Goal: Transaction & Acquisition: Purchase product/service

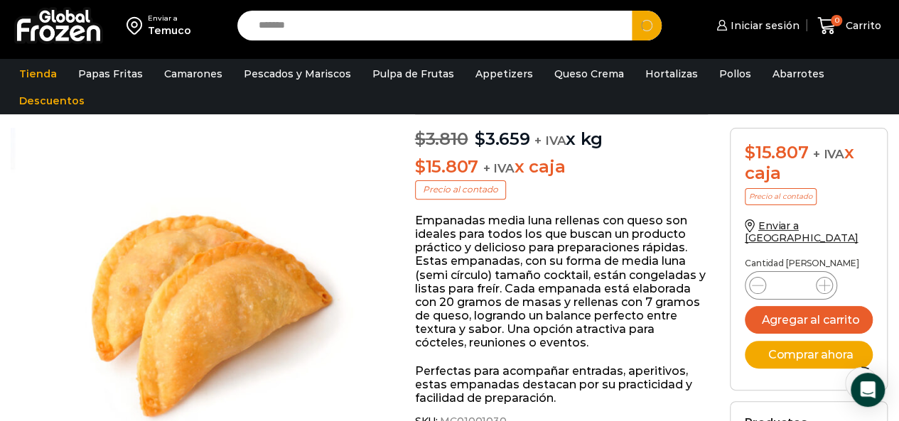
click at [632, 11] on button "Search" at bounding box center [647, 26] width 30 height 30
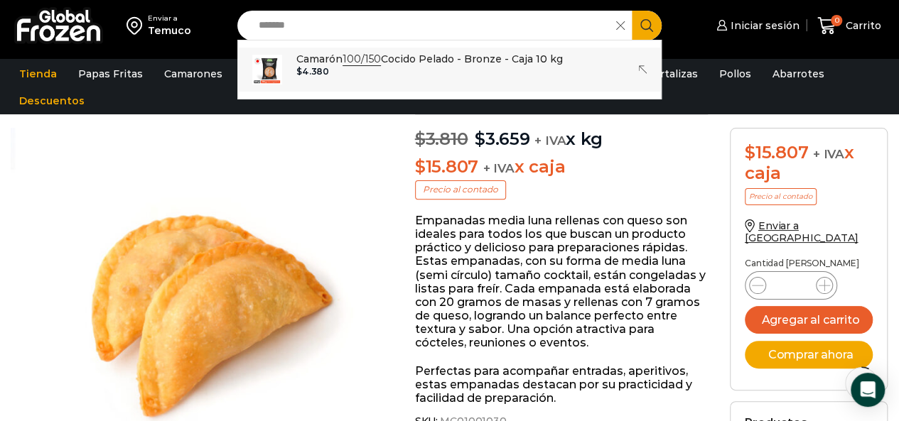
click at [384, 69] on div "$ 4.380" at bounding box center [429, 72] width 266 height 10
type input "**********"
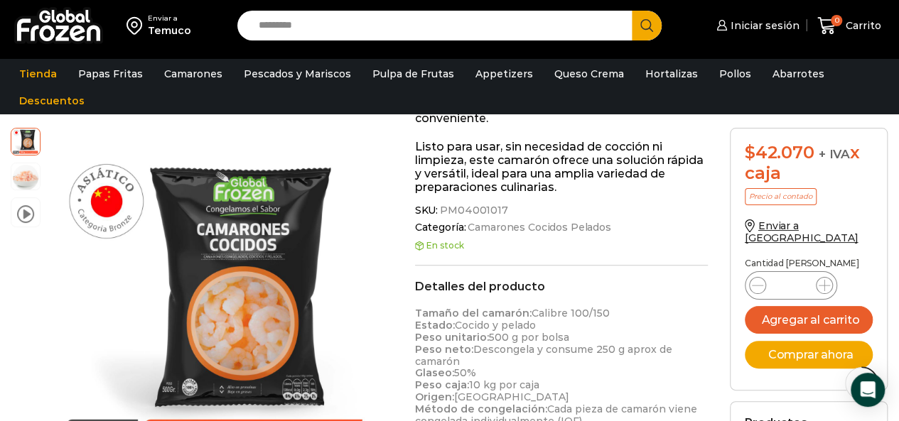
scroll to position [142, 0]
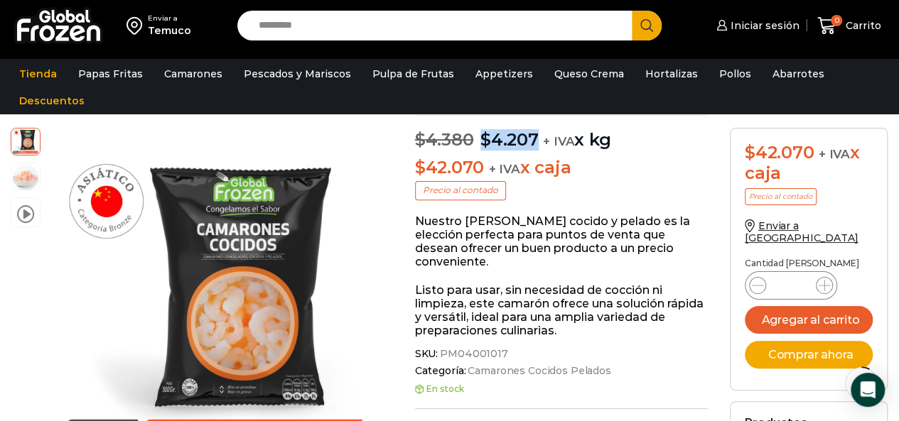
drag, startPoint x: 476, startPoint y: 137, endPoint x: 539, endPoint y: 141, distance: 63.4
click at [539, 141] on p "$ 4.380 Original price was: $4.380. $ 4.207 Current price is: $4.207. + IVA x kg" at bounding box center [561, 133] width 293 height 36
copy p "Original price was: $4.380. $ 4.207 Current price is: $4.207."
click at [347, 37] on input "Search input" at bounding box center [439, 26] width 374 height 30
type input "*******"
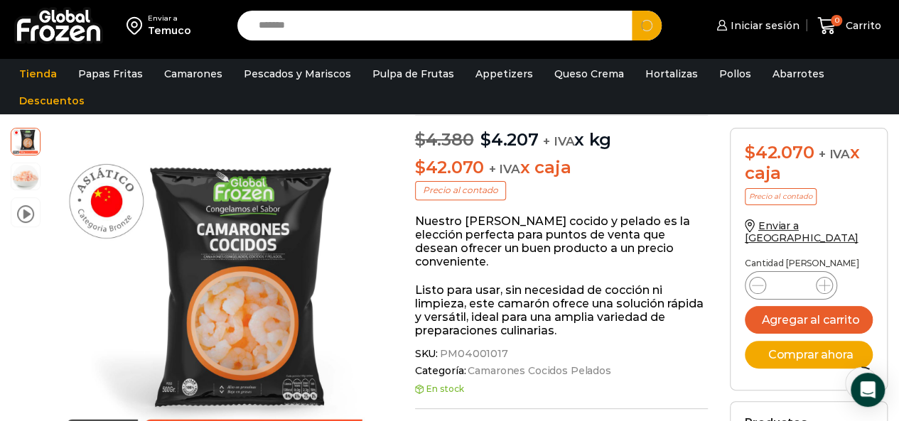
click at [632, 11] on button "Search" at bounding box center [647, 26] width 30 height 30
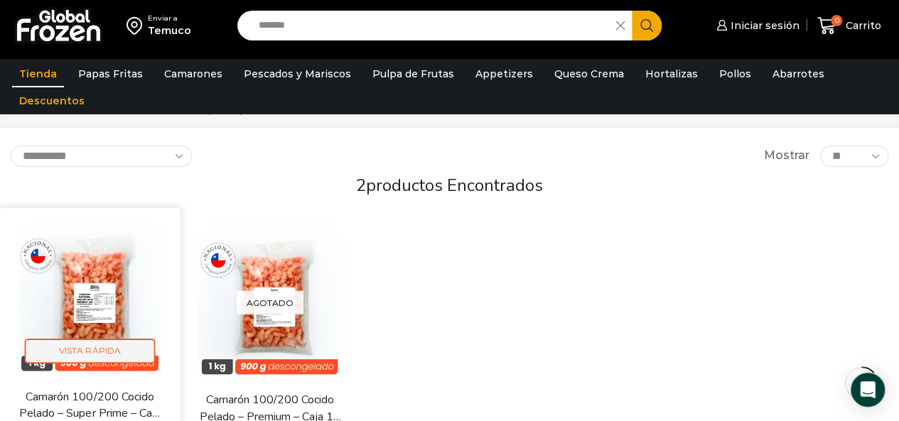
scroll to position [142, 0]
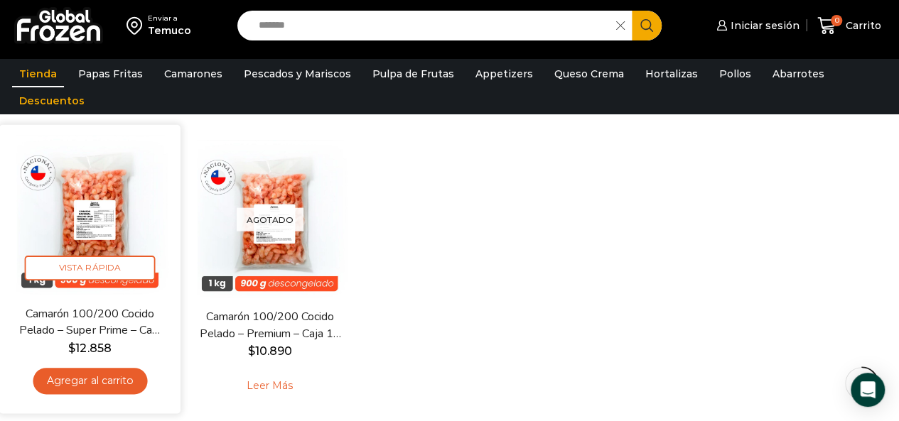
click at [122, 240] on img at bounding box center [90, 216] width 160 height 160
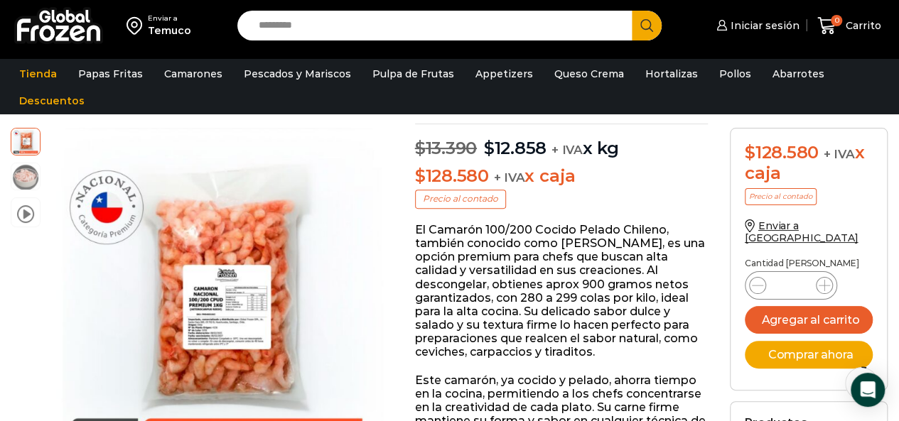
scroll to position [71, 0]
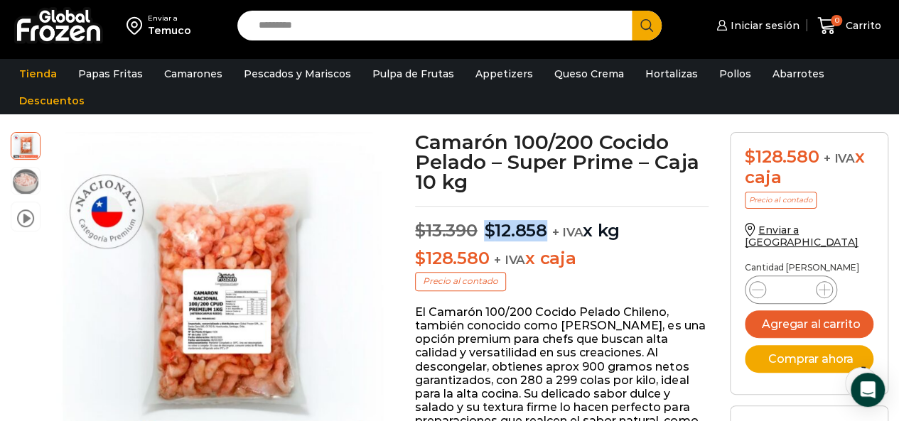
drag, startPoint x: 485, startPoint y: 233, endPoint x: 547, endPoint y: 233, distance: 61.8
click at [547, 233] on p "$ 13.390 Original price was: $13.390. $ 12.858 Current price is: $12.858. + IVA…" at bounding box center [561, 224] width 293 height 36
copy p "$ 12.858 Current price is: $12.858."
click at [346, 22] on input "Search input" at bounding box center [439, 26] width 374 height 30
click at [632, 11] on button "Search" at bounding box center [647, 26] width 30 height 30
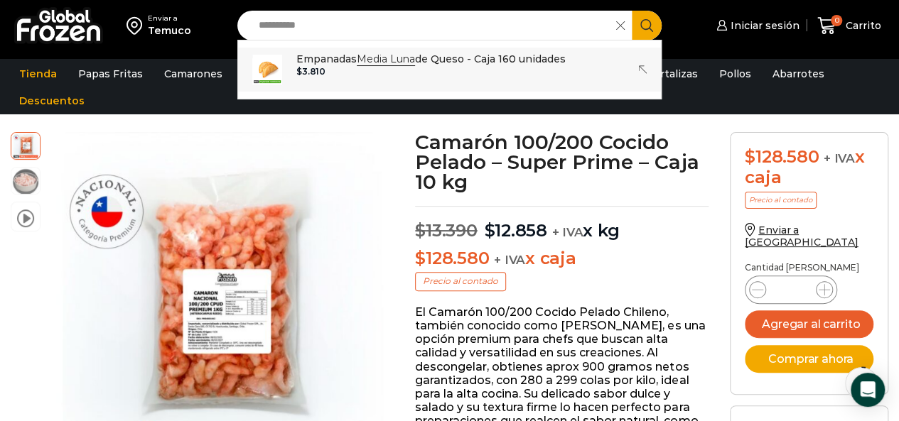
click at [360, 65] on p "Empanadas Media Luna de Queso - Caja 160 unidades" at bounding box center [430, 59] width 269 height 16
type input "**********"
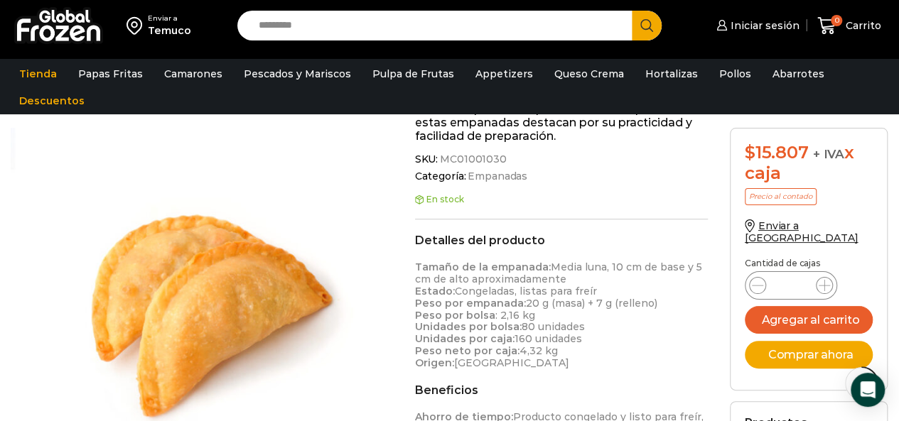
scroll to position [427, 0]
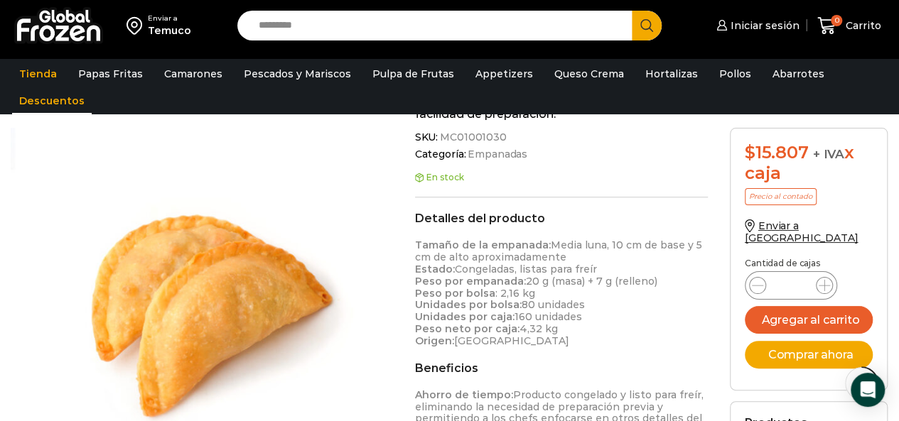
click at [46, 100] on link "Descuentos" at bounding box center [52, 100] width 80 height 27
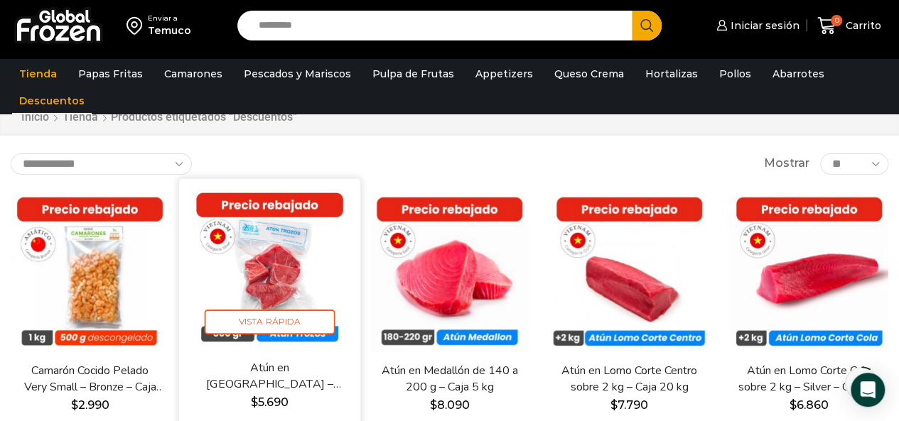
scroll to position [71, 0]
